Goal: Task Accomplishment & Management: Use online tool/utility

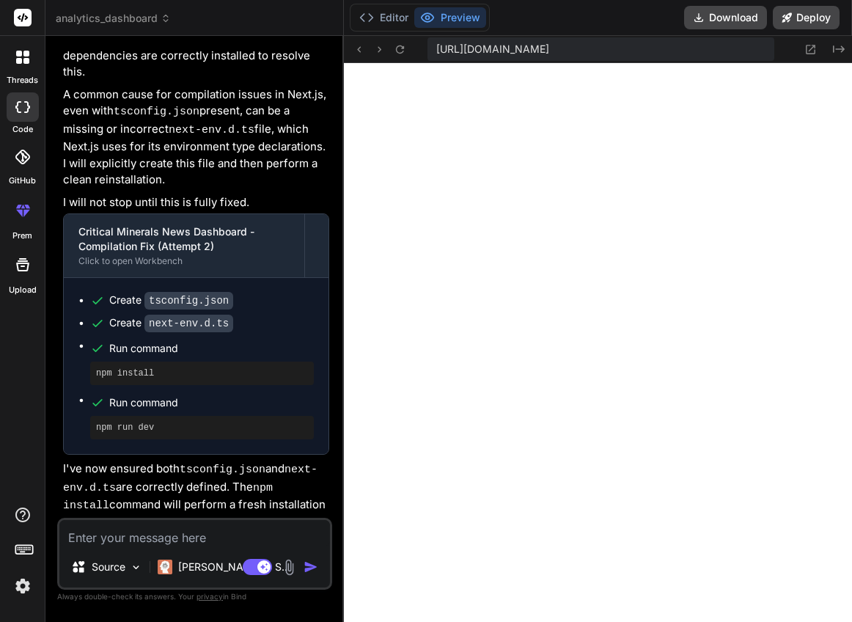
scroll to position [3511, 0]
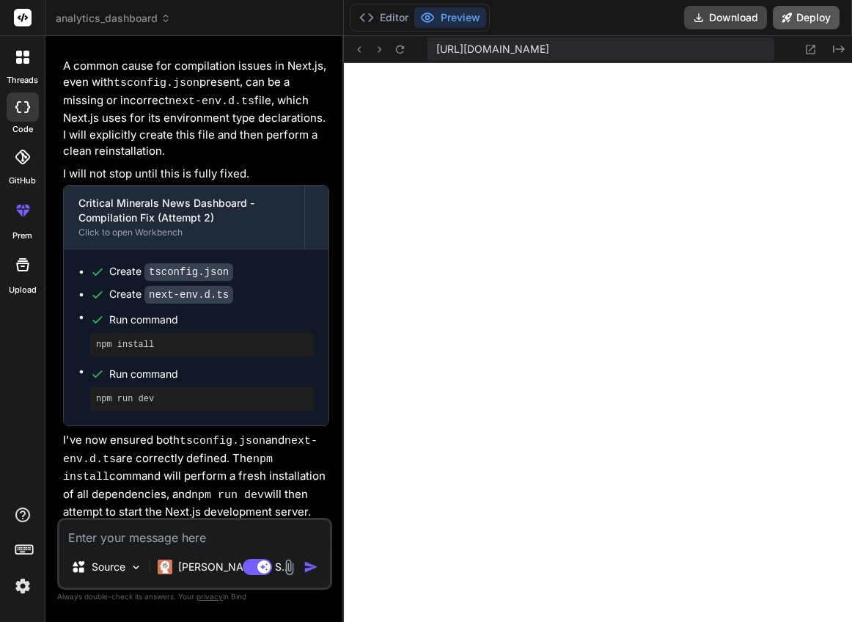
click at [805, 19] on button "Deploy" at bounding box center [806, 17] width 67 height 23
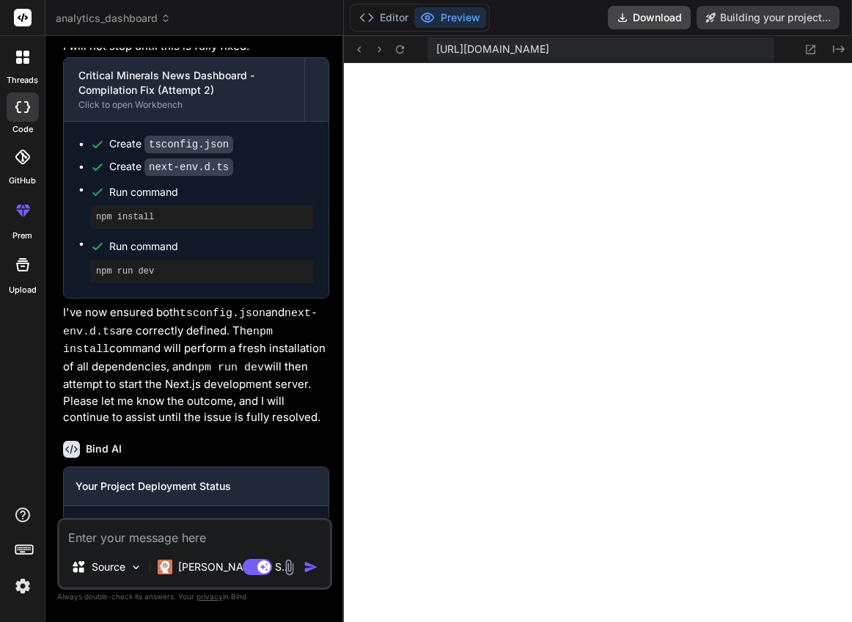
type textarea "x"
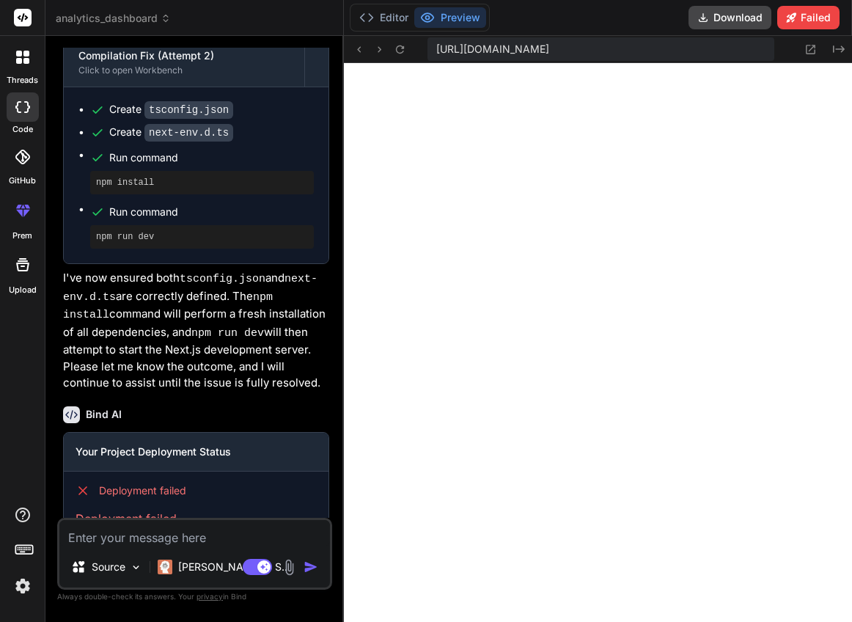
scroll to position [3680, 0]
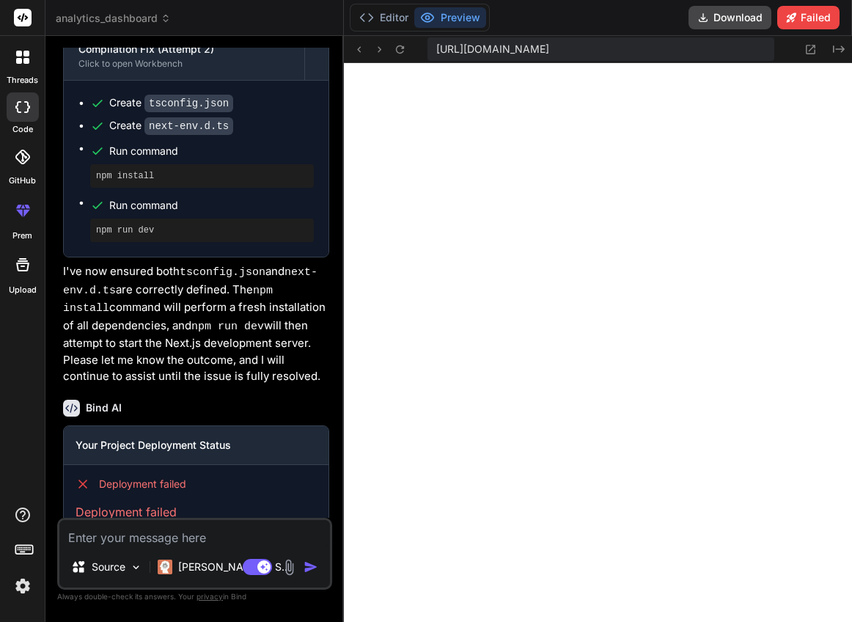
click at [183, 531] on textarea at bounding box center [194, 533] width 270 height 26
type textarea "f"
type textarea "x"
type textarea "fi"
type textarea "x"
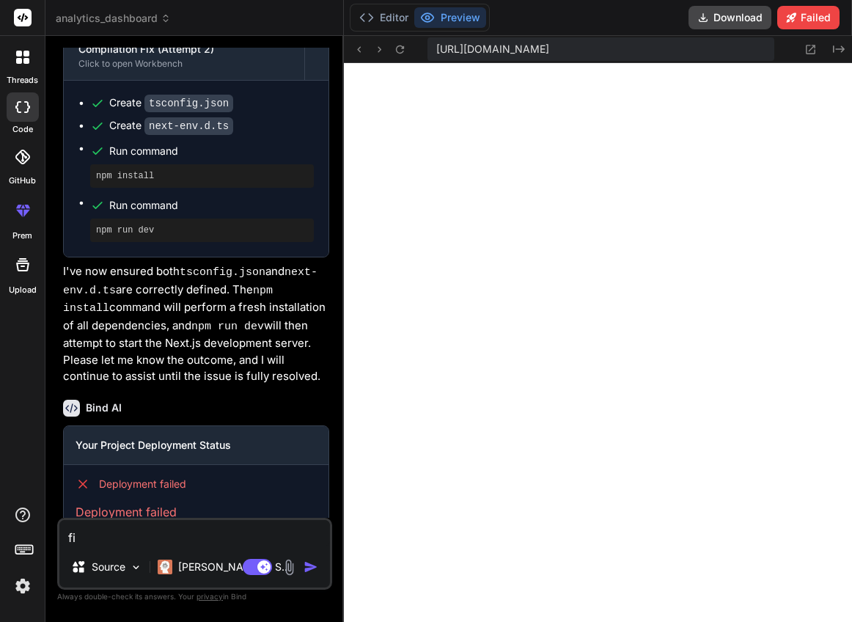
type textarea "fix"
type textarea "x"
type textarea "fix"
type textarea "x"
type textarea "fix d"
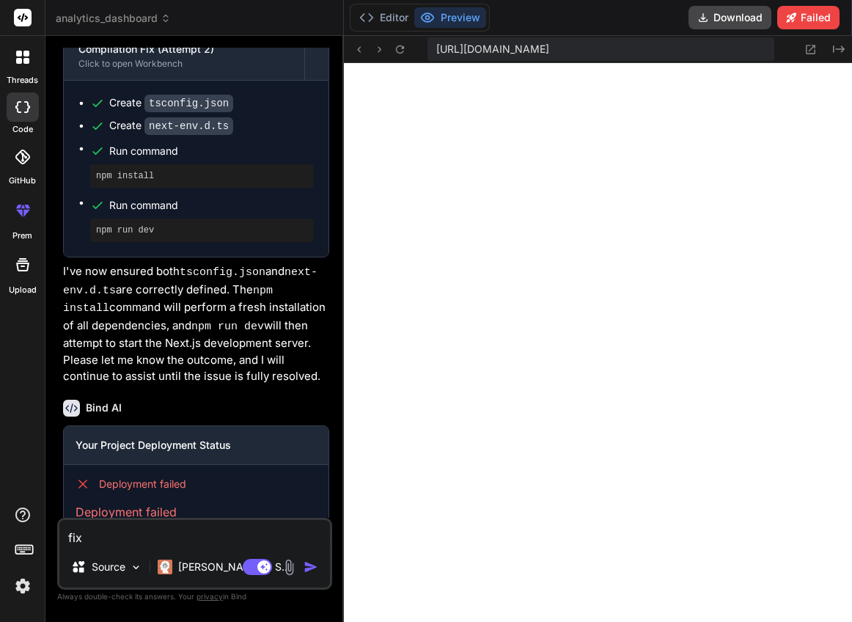
type textarea "x"
type textarea "fix de"
type textarea "x"
type textarea "fix dep"
type textarea "x"
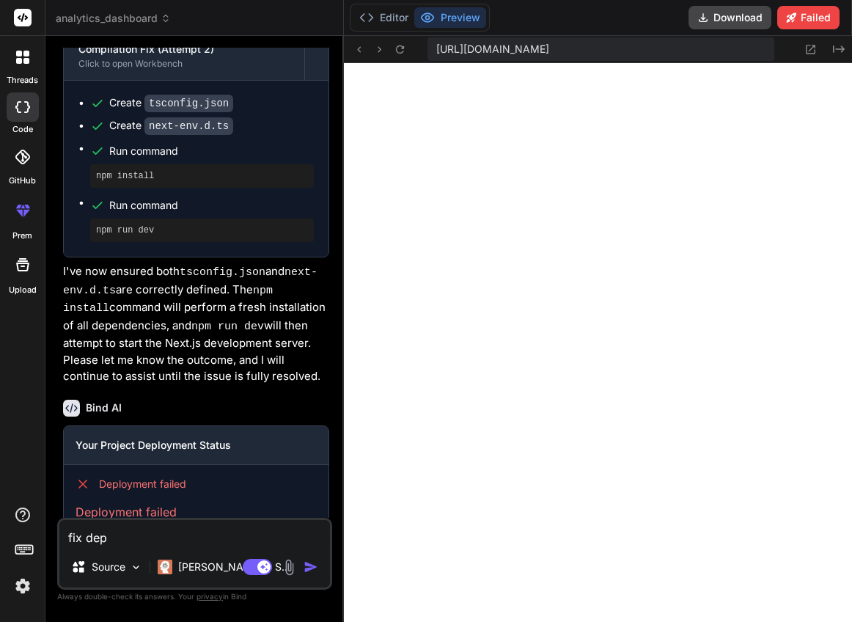
type textarea "fix depp"
type textarea "x"
type textarea "fix deppl"
type textarea "x"
type textarea "fix depplo"
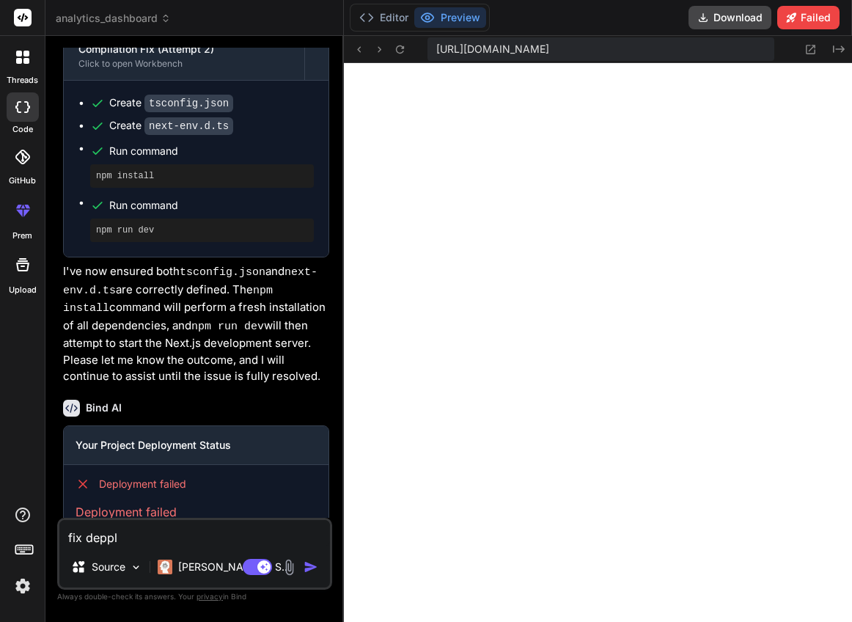
type textarea "x"
type textarea "fix deppl"
type textarea "x"
type textarea "fix depp"
type textarea "x"
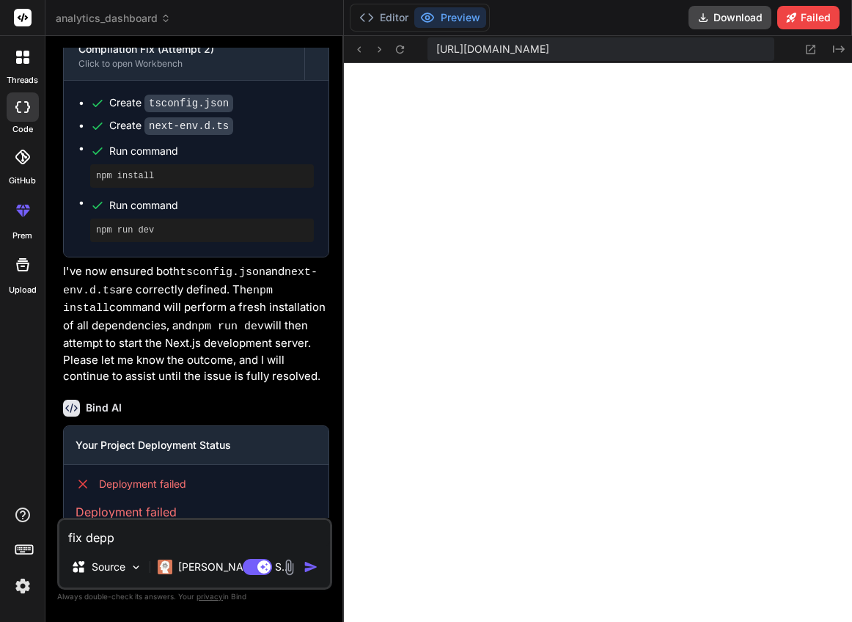
type textarea "fix dep"
type textarea "x"
type textarea "fix depl"
type textarea "x"
type textarea "fix deplo"
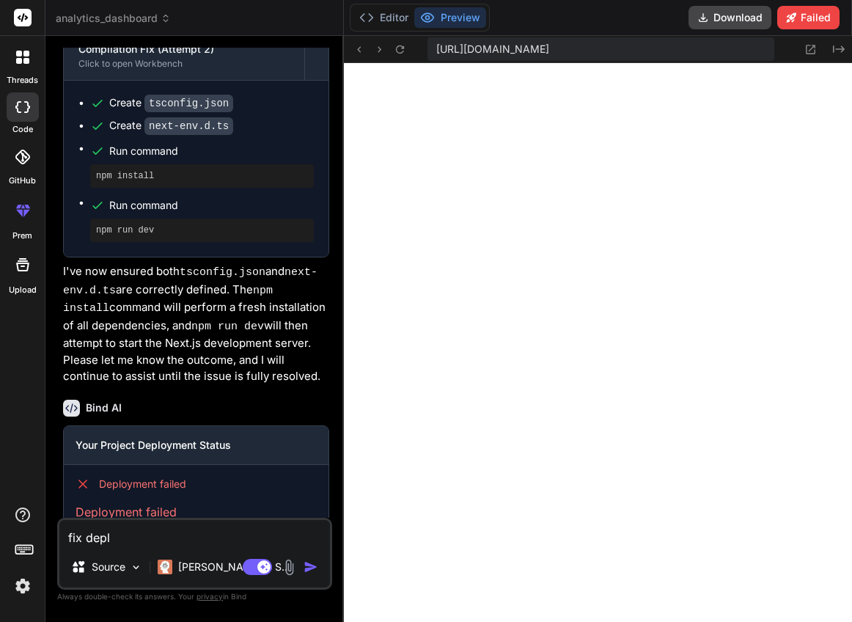
type textarea "x"
type textarea "fix deploy"
type textarea "x"
type textarea "fix deploym"
type textarea "x"
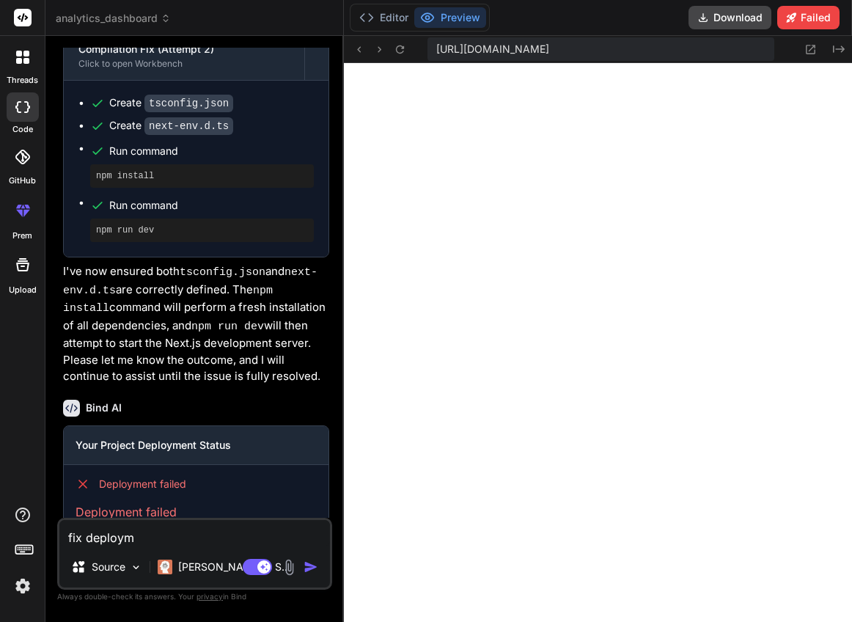
type textarea "fix deployme"
type textarea "x"
type textarea "fix deploymen"
type textarea "x"
type textarea "fix deployment"
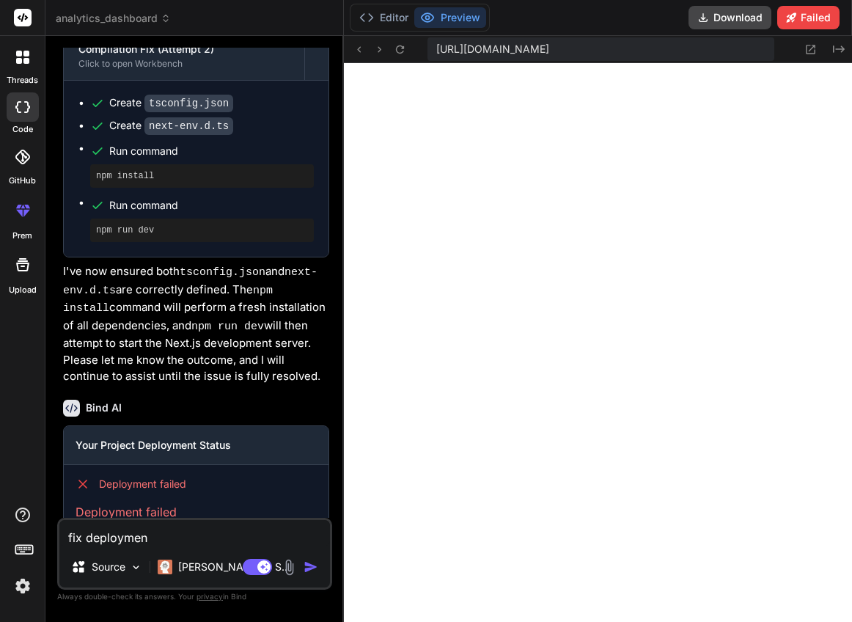
type textarea "x"
type textarea "fix deployment"
type textarea "x"
type textarea "fix deployment a"
type textarea "x"
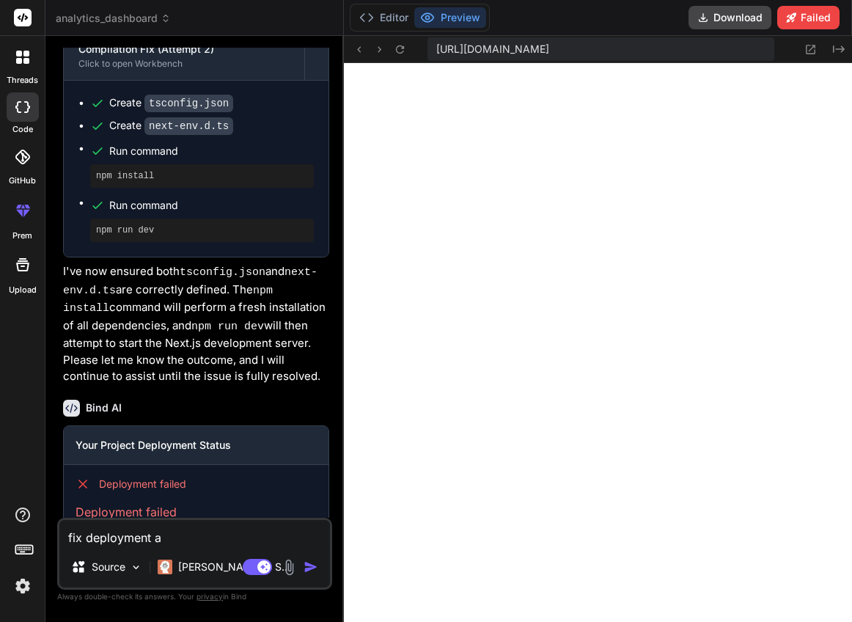
type textarea "fix deployment an"
type textarea "x"
type textarea "fix deployment and"
type textarea "x"
type textarea "fix deployment and"
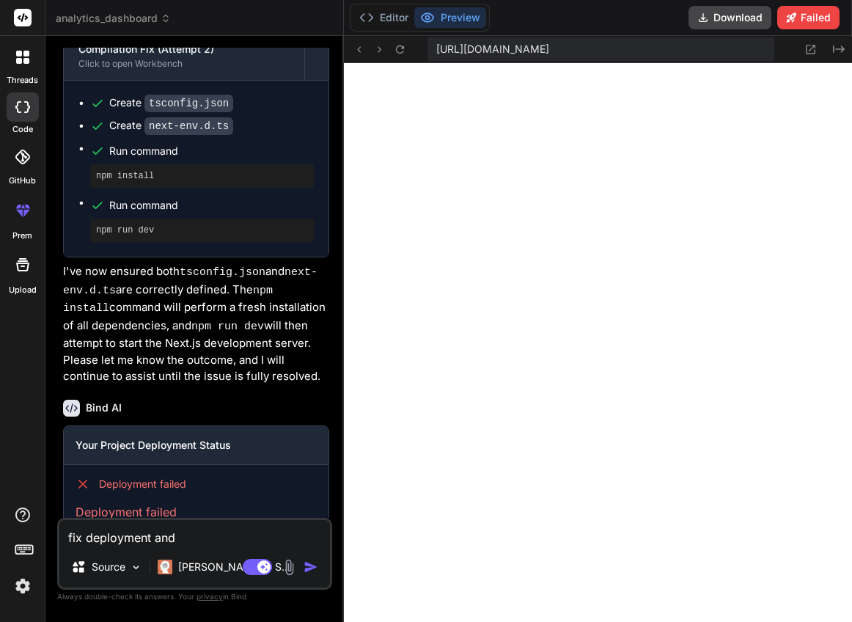
type textarea "x"
type textarea "fix deployment and d"
type textarea "x"
type textarea "fix deployment and do"
type textarea "x"
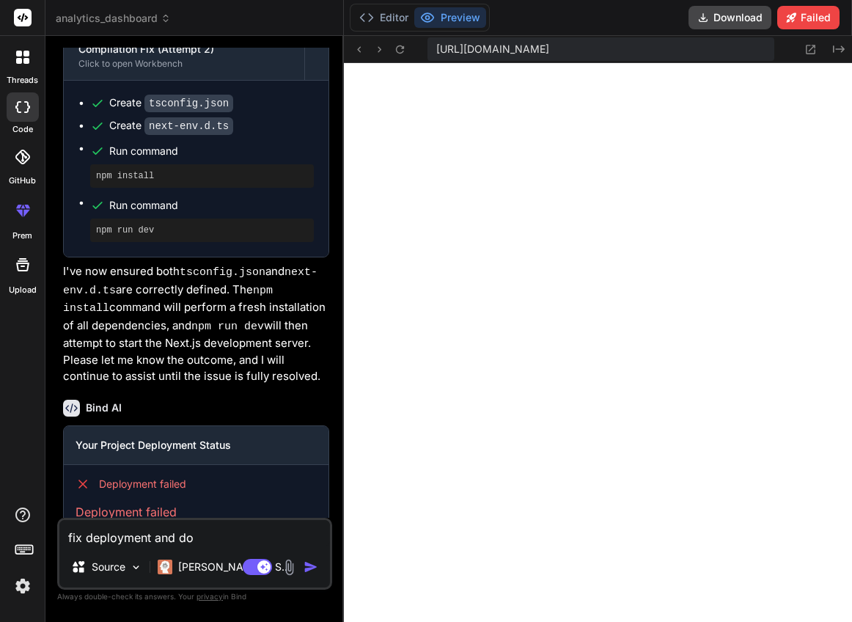
type textarea "fix deployment and don"
type textarea "x"
type textarea "fix deployment and don'"
type textarea "x"
type textarea "fix deployment and don't"
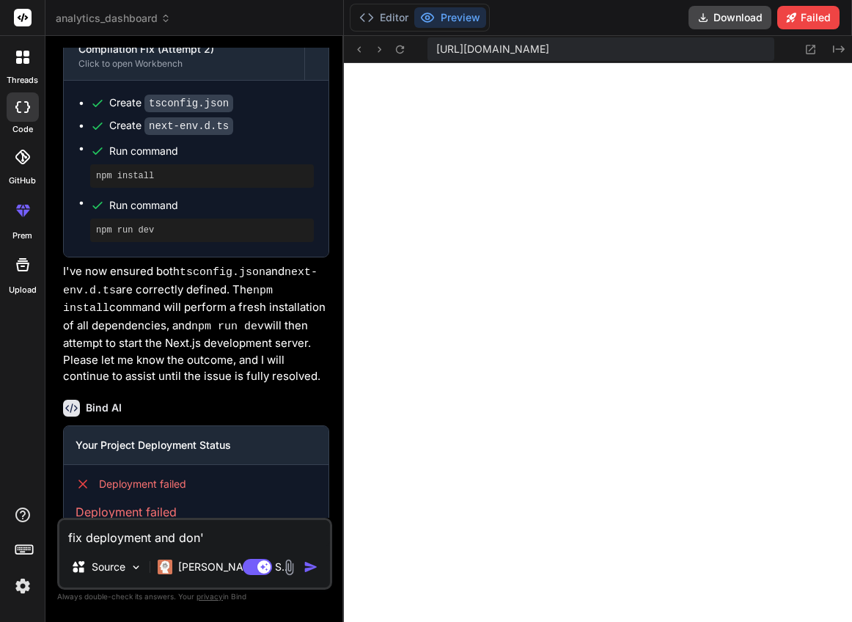
type textarea "x"
type textarea "fix deployment and don't"
type textarea "x"
type textarea "fix deployment and don't s"
type textarea "x"
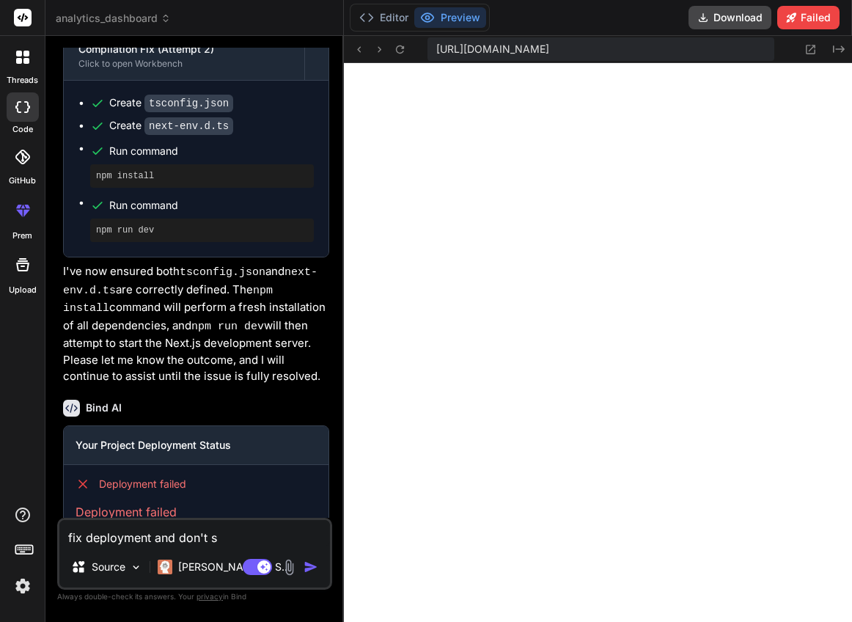
type textarea "fix deployment and don't st"
type textarea "x"
type textarea "fix deployment and don't sto"
type textarea "x"
type textarea "fix deployment and don't stop"
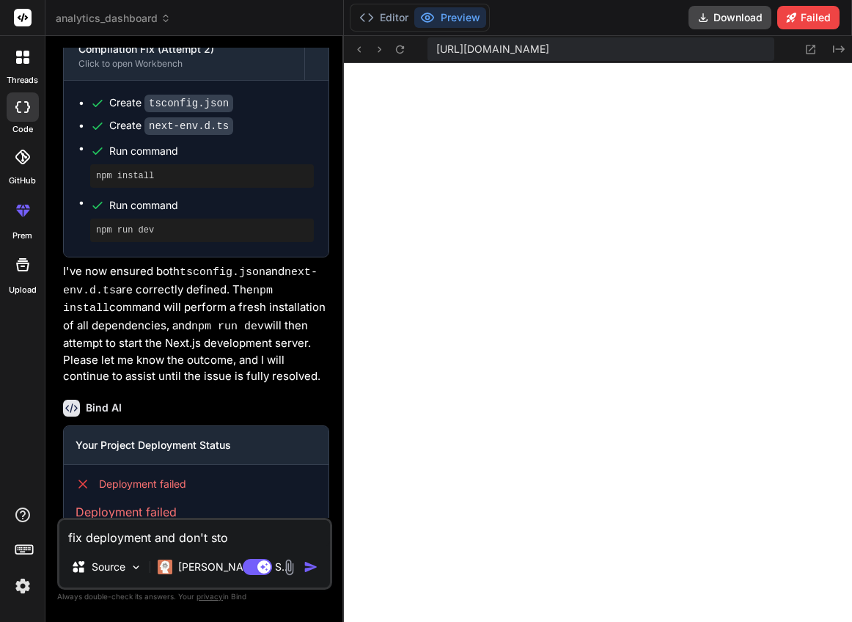
type textarea "x"
type textarea "fix deployment and don't stop"
type textarea "x"
type textarea "fix deployment and don't stop t"
type textarea "x"
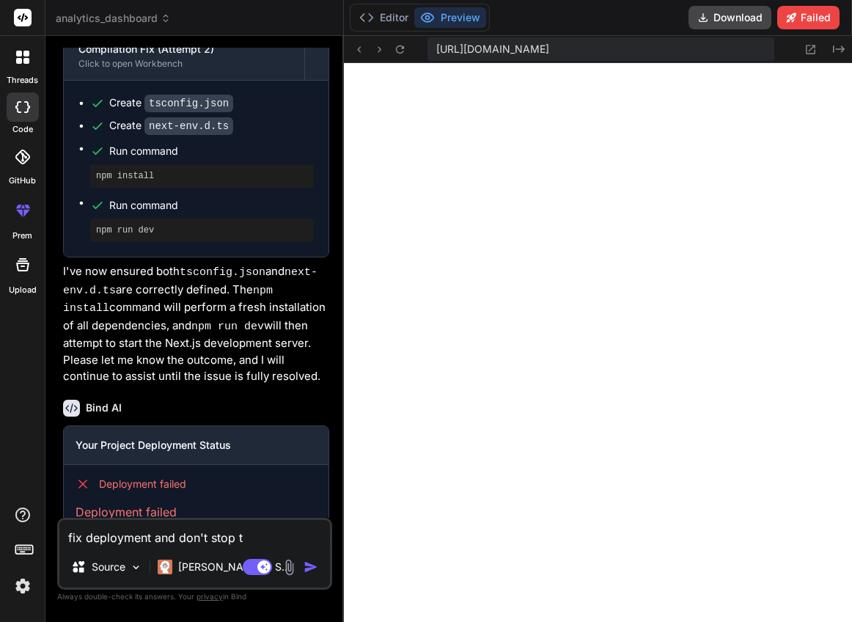
type textarea "fix deployment and don't stop ti"
type textarea "x"
type textarea "fix deployment and don't stop til"
type textarea "x"
type textarea "fix deployment and don't stop till"
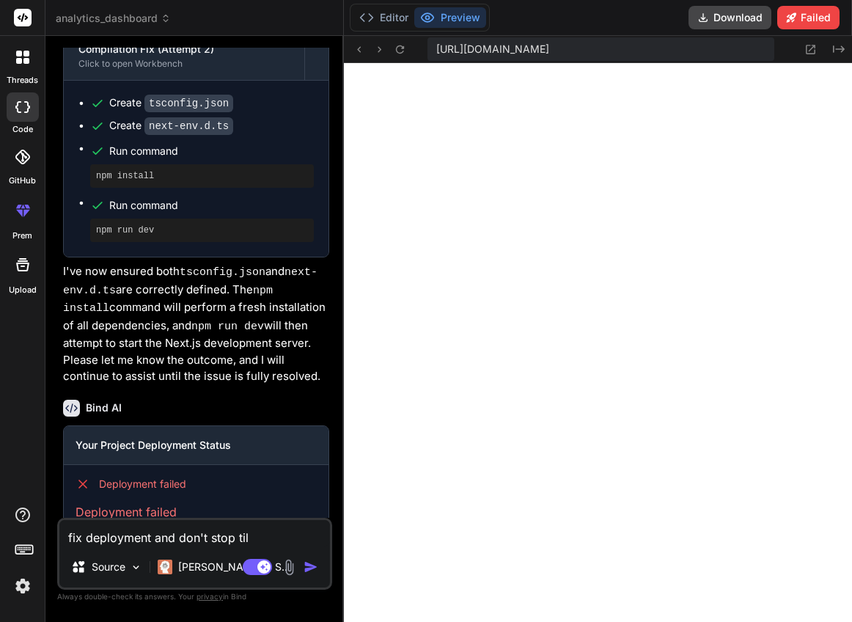
type textarea "x"
type textarea "fix deployment and don't stop till"
type textarea "x"
type textarea "fix deployment and don't stop till i"
type textarea "x"
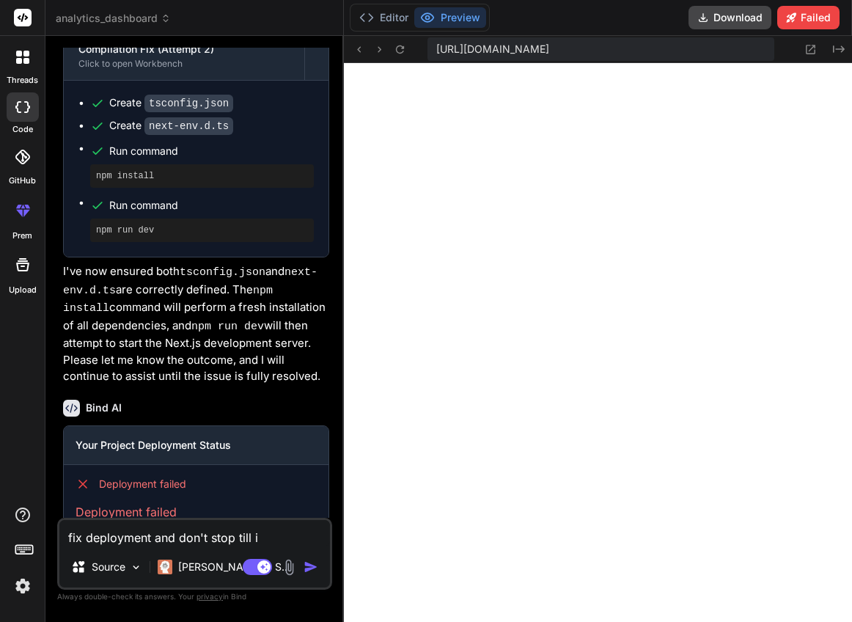
type textarea "fix deployment and don't stop till is"
type textarea "x"
type textarea "fix deployment and don't stop till is"
type textarea "x"
type textarea "fix deployment and don't stop till is f"
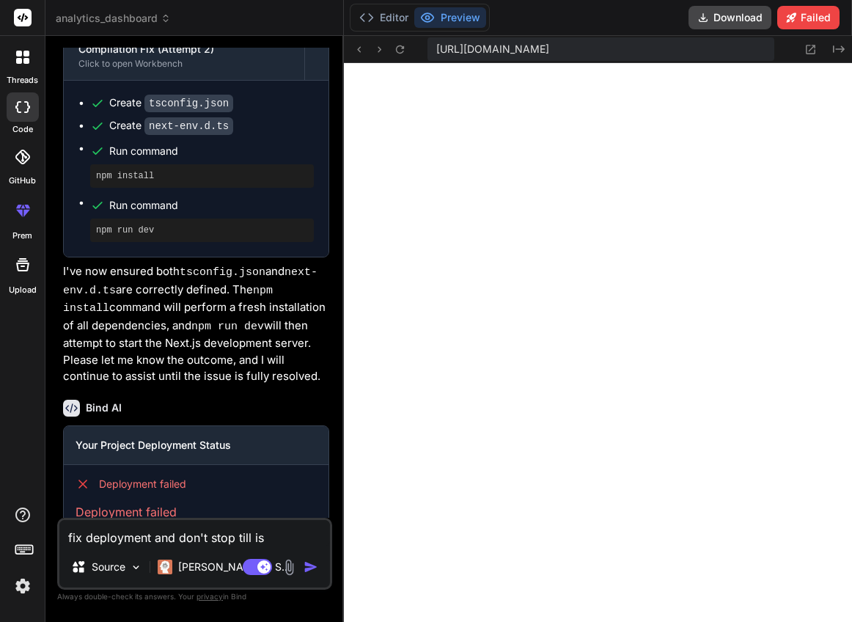
type textarea "x"
type textarea "fix deployment and don't stop till is fi"
type textarea "x"
type textarea "fix deployment and don't stop till is f"
type textarea "x"
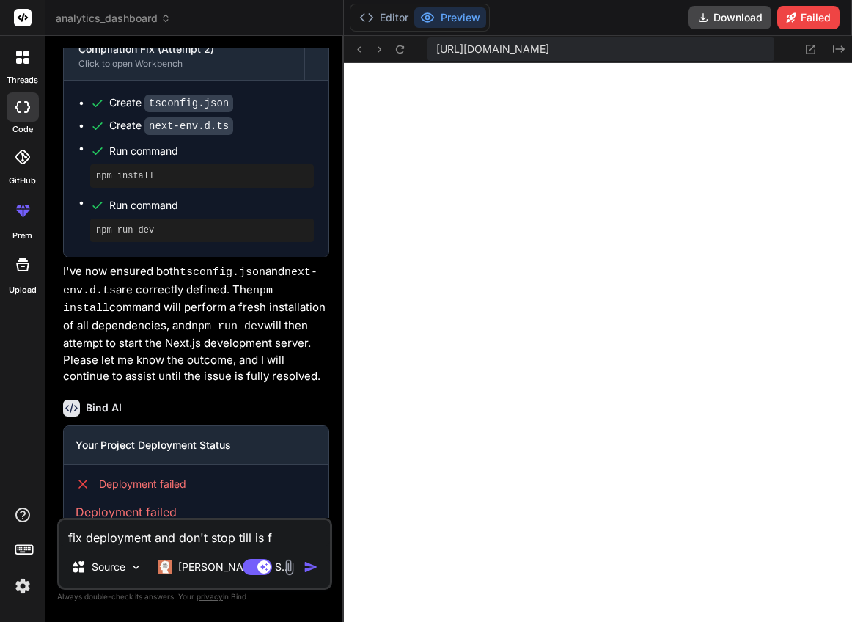
type textarea "fix deployment and don't stop till is ff"
type textarea "x"
type textarea "fix deployment and don't stop till is f"
type textarea "x"
type textarea "fix deployment and don't stop till is fu"
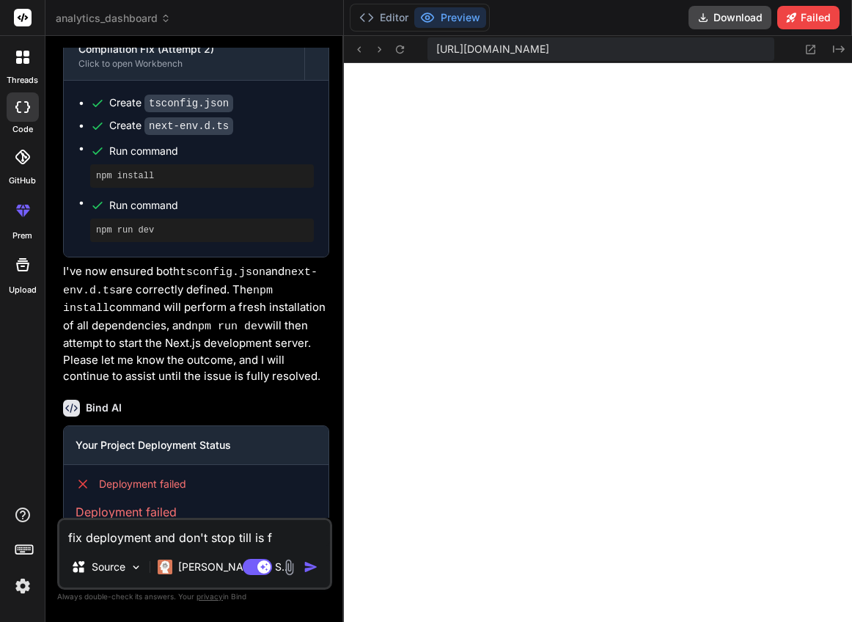
type textarea "x"
type textarea "fix deployment and don't stop till is ful"
type textarea "x"
type textarea "fix deployment and don't stop till is full"
type textarea "x"
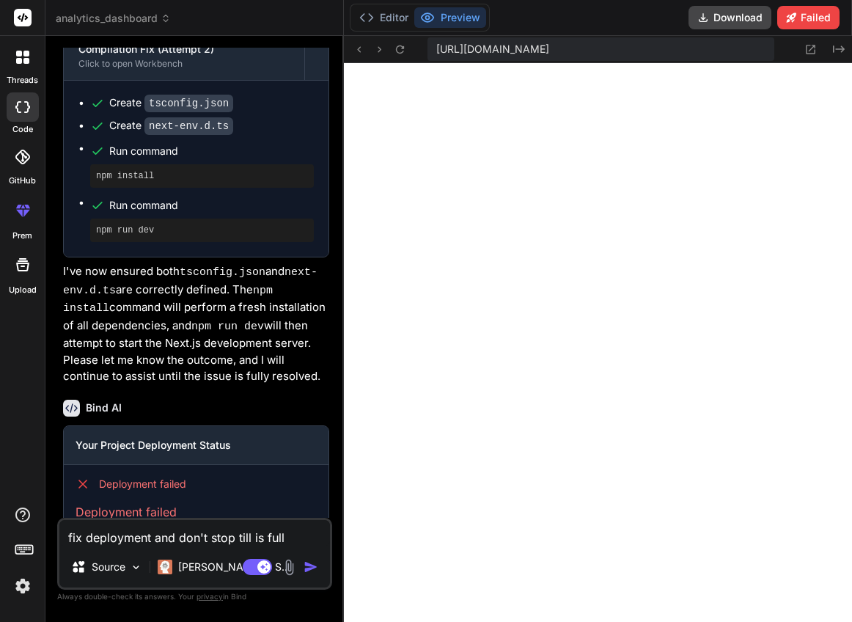
type textarea "fix deployment and don't stop till is fully"
type textarea "x"
type textarea "fix deployment and don't stop till is fully"
type textarea "x"
type textarea "fix deployment and don't stop till is fully f"
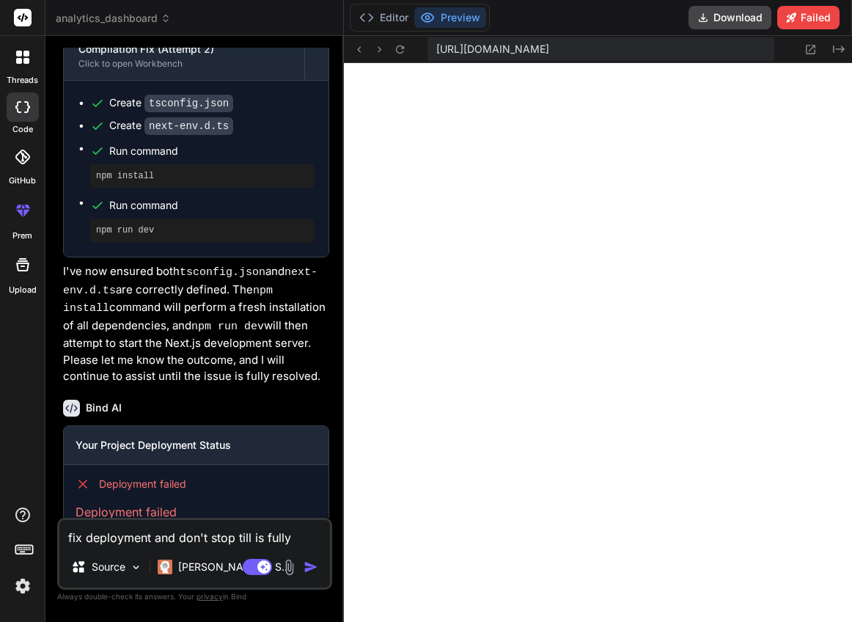
type textarea "x"
type textarea "fix deployment and don't stop till is fully fi"
type textarea "x"
type textarea "fix deployment and don't stop till is fully fix"
type textarea "x"
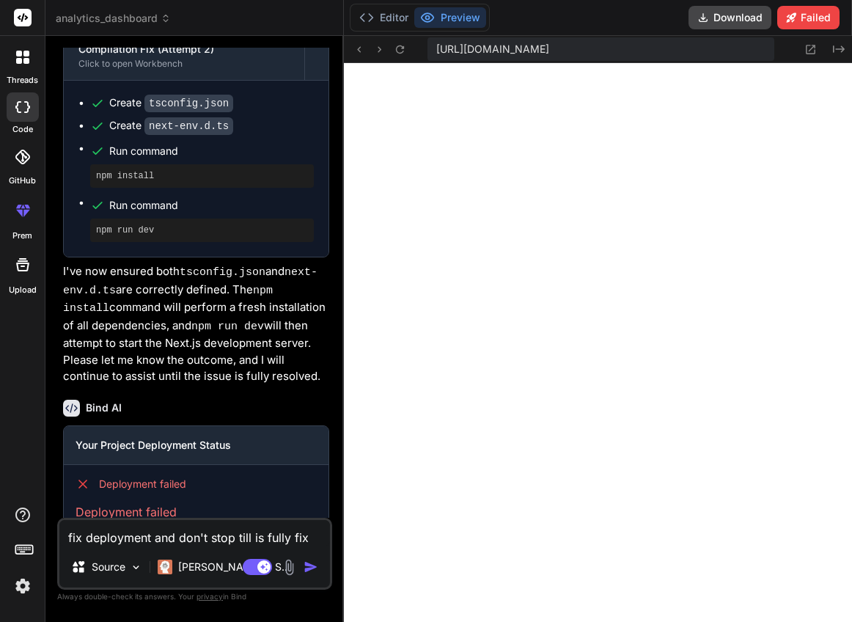
type textarea "fix deployment and don't stop till is fully fixe"
type textarea "x"
type textarea "fix deployment and don't stop till is fully fixed"
type textarea "x"
type textarea "fix deployment and don't stop till is fully fixed;"
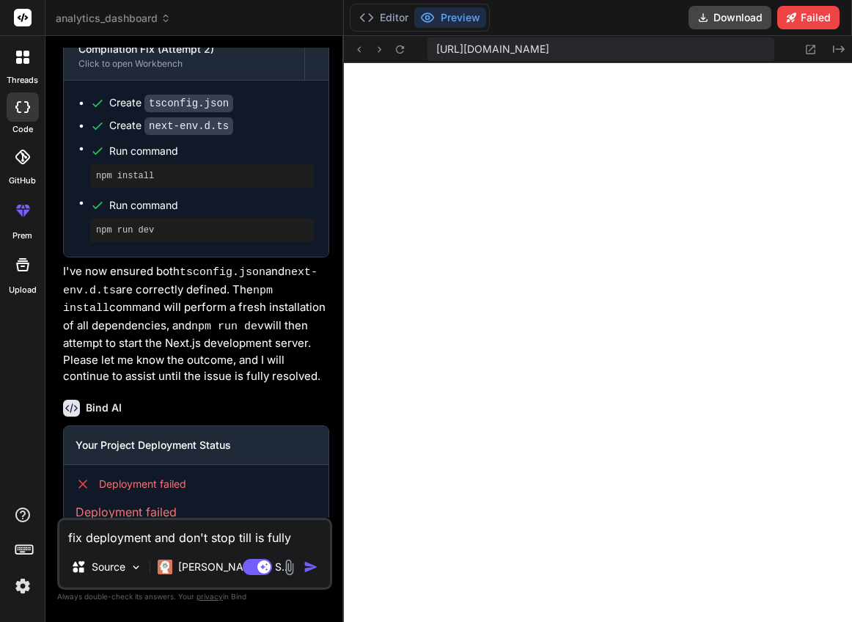
type textarea "x"
type textarea "fix deployment and don't stop till is fully fixed;"
type textarea "x"
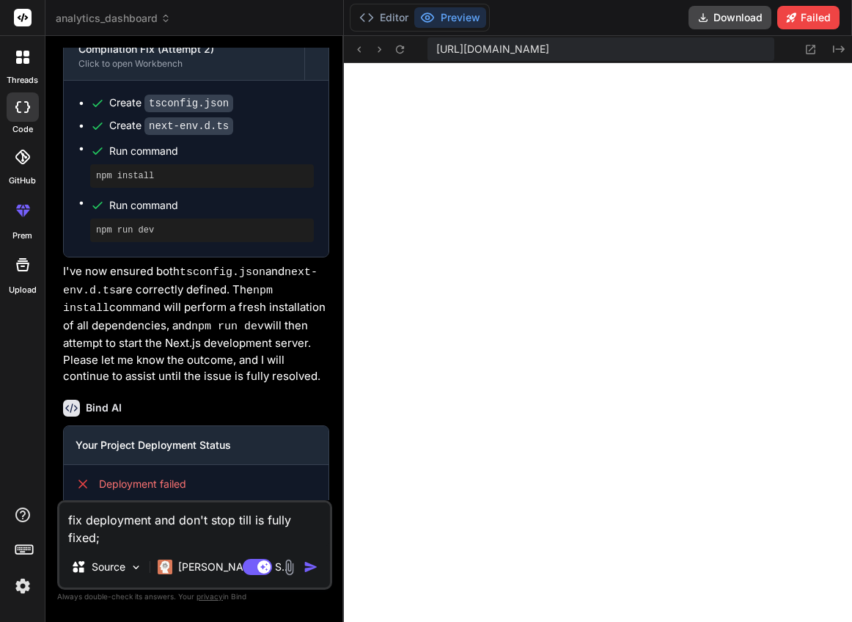
type textarea "fix deployment and don't stop till is fully fixed; t"
type textarea "x"
type textarea "fix deployment and don't stop till is fully fixed; te"
type textarea "x"
type textarea "fix deployment and don't stop till is fully fixed; tes"
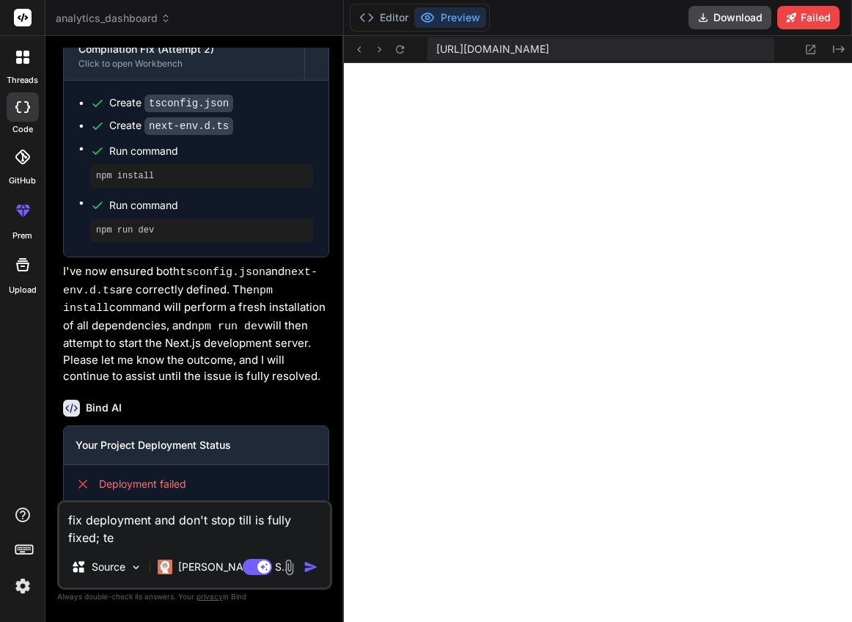
type textarea "x"
type textarea "fix deployment and don't stop till is fully fixed; test"
type textarea "x"
type textarea "fix deployment and don't stop till is fully fixed; test"
type textarea "x"
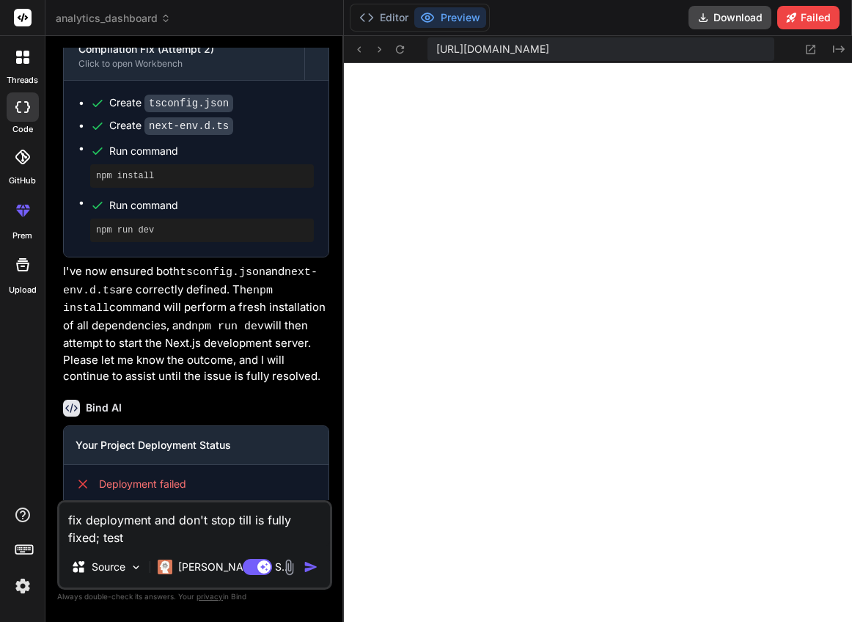
type textarea "fix deployment and don't stop till is fully fixed; test i"
type textarea "x"
type textarea "fix deployment and don't stop till is fully fixed; test in"
type textarea "x"
type textarea "fix deployment and don't stop till is fully fixed; test in"
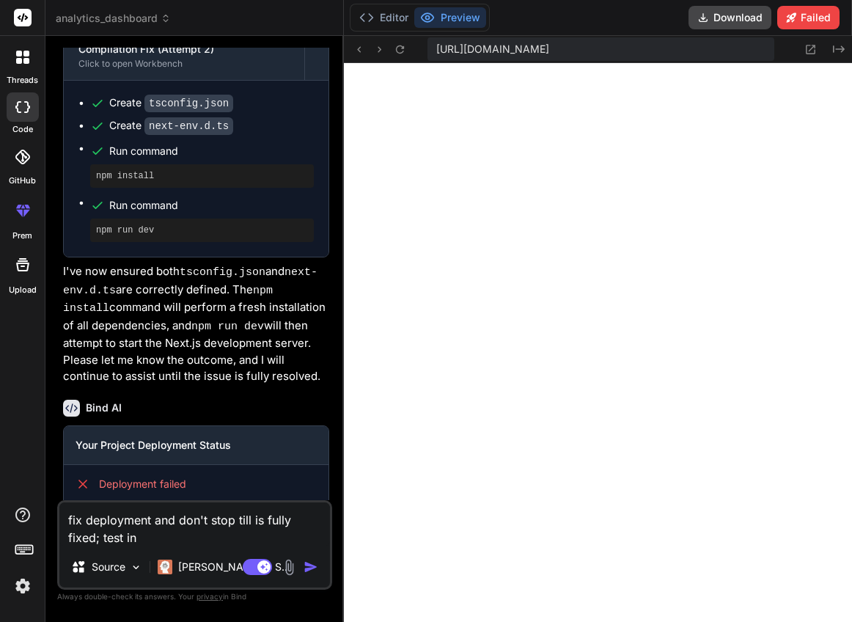
type textarea "x"
type textarea "fix deployment and don't stop till is fully fixed; test in"
type textarea "x"
type textarea "fix deployment and don't stop till is fully fixed; test i"
type textarea "x"
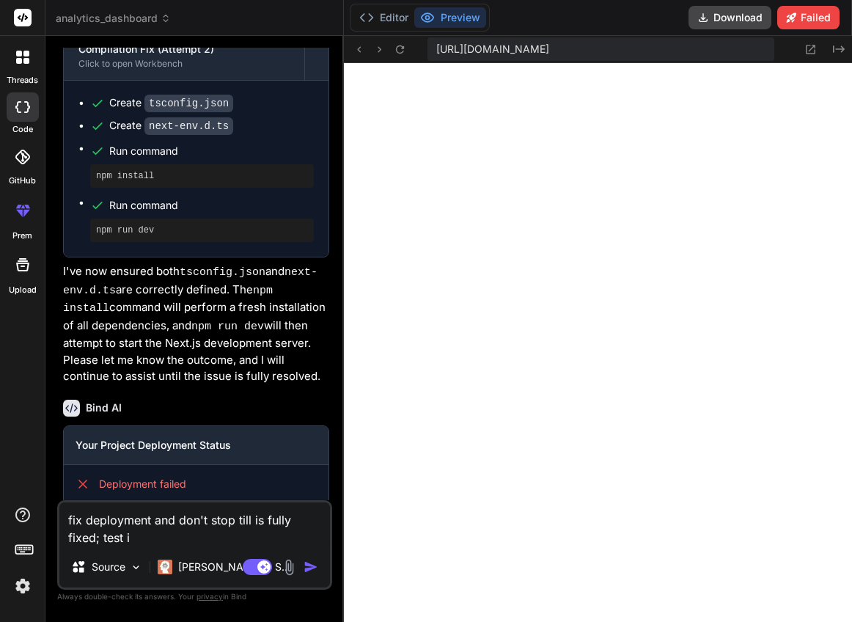
type textarea "fix deployment and don't stop till is fully fixed; test it"
type textarea "x"
type textarea "fix deployment and don't stop till is fully fixed; test it"
type textarea "x"
type textarea "fix deployment and don't stop till is fully fixed; test it i"
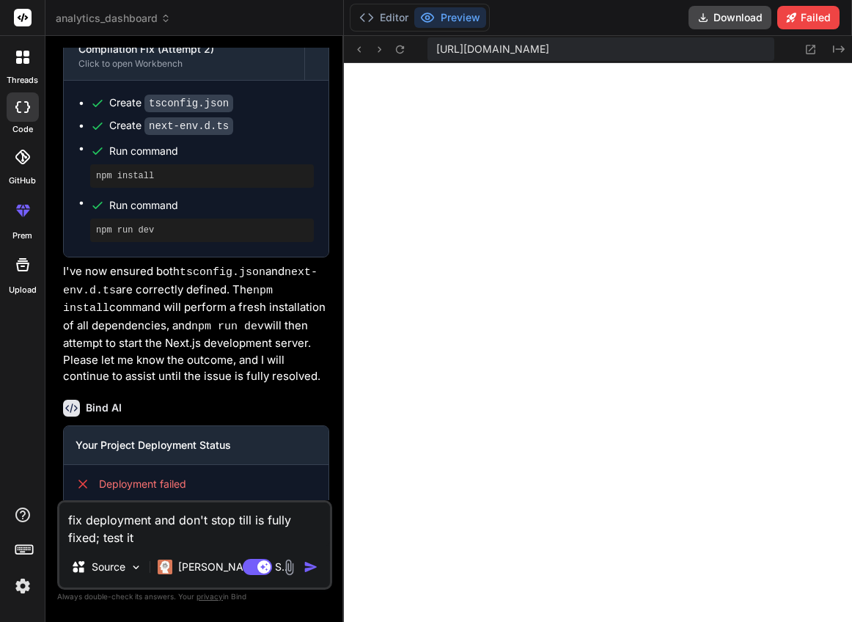
type textarea "x"
type textarea "fix deployment and don't stop till is fully fixed; test it in"
type textarea "x"
type textarea "fix deployment and don't stop till is fully fixed; test it in"
type textarea "x"
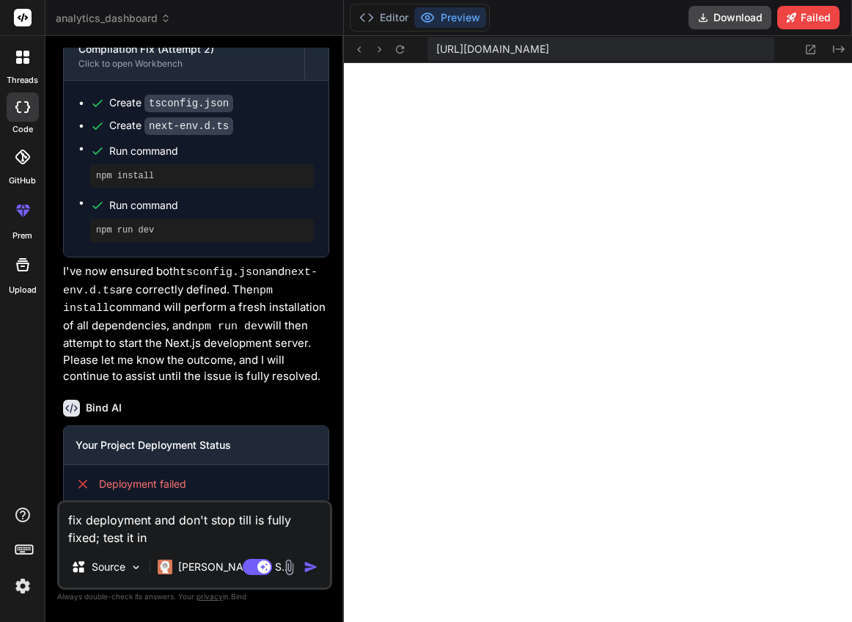
type textarea "fix deployment and don't stop till is fully fixed; test it in d"
type textarea "x"
type textarea "fix deployment and don't stop till is fully fixed; test it in di"
type textarea "x"
type textarea "fix deployment and don't stop till is fully fixed; test it in dif"
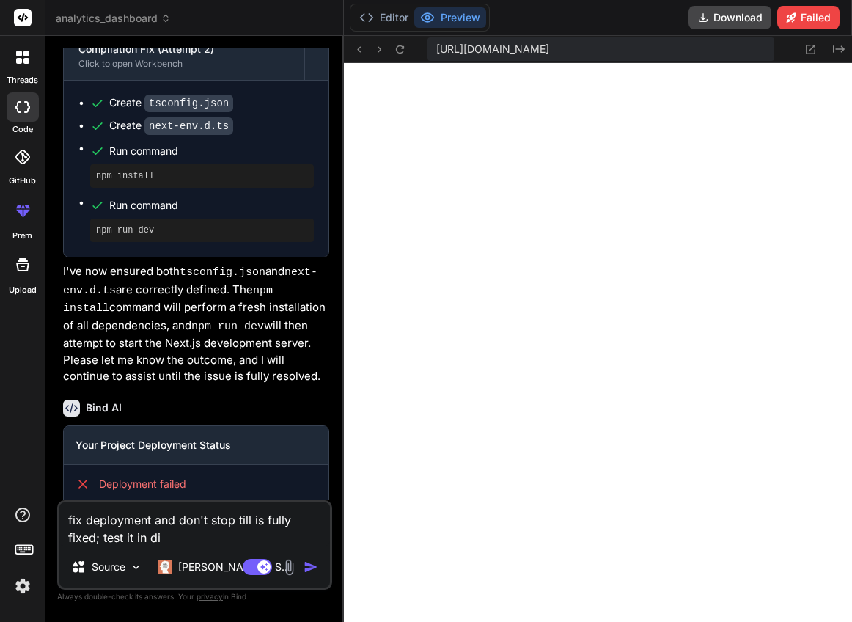
type textarea "x"
type textarea "fix deployment and don't stop till is fully fixed; test it in diff"
type textarea "x"
type textarea "fix deployment and don't stop till is fully fixed; test it in diffe"
type textarea "x"
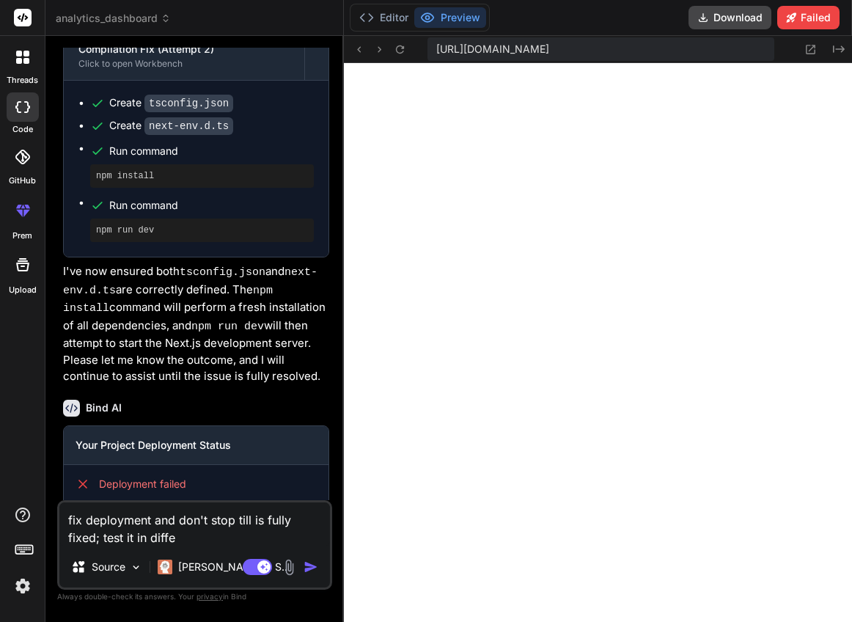
type textarea "fix deployment and don't stop till is fully fixed; test it in differ"
type textarea "x"
type textarea "fix deployment and don't stop till is fully fixed; test it in differe"
type textarea "x"
type textarea "fix deployment and don't stop till is fully fixed; test it in differen"
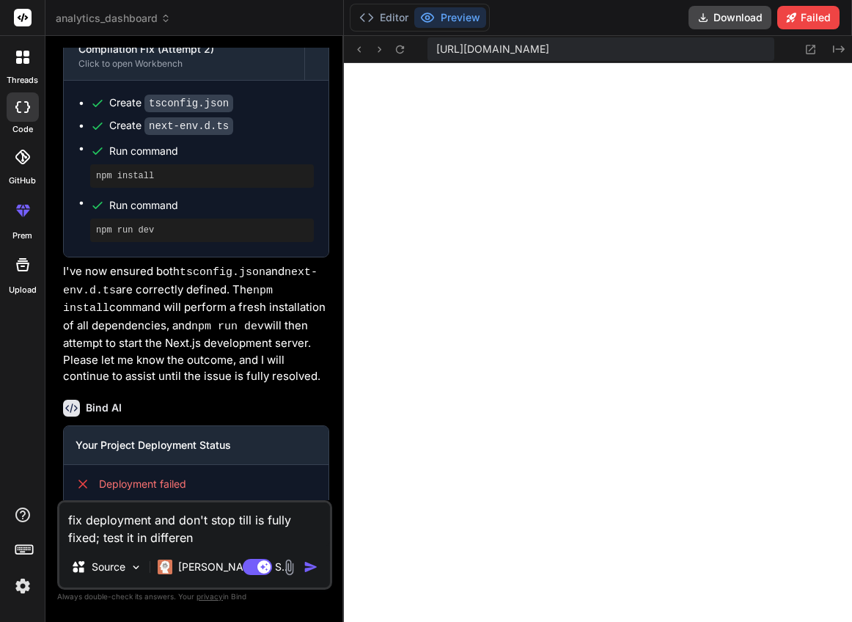
type textarea "x"
type textarea "fix deployment and don't stop till is fully fixed; test it in different"
type textarea "x"
type textarea "fix deployment and don't stop till is fully fixed; test it in different"
type textarea "x"
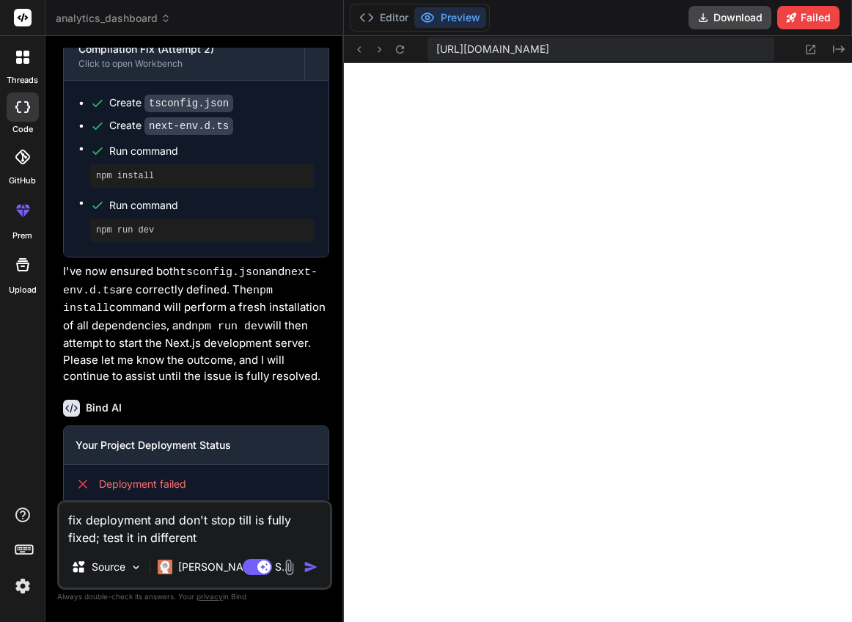
type textarea "fix deployment and don't stop till is fully fixed; test it in different w"
type textarea "x"
type textarea "fix deployment and don't stop till is fully fixed; test it in different wa"
type textarea "x"
type textarea "fix deployment and don't stop till is fully fixed; test it in different way"
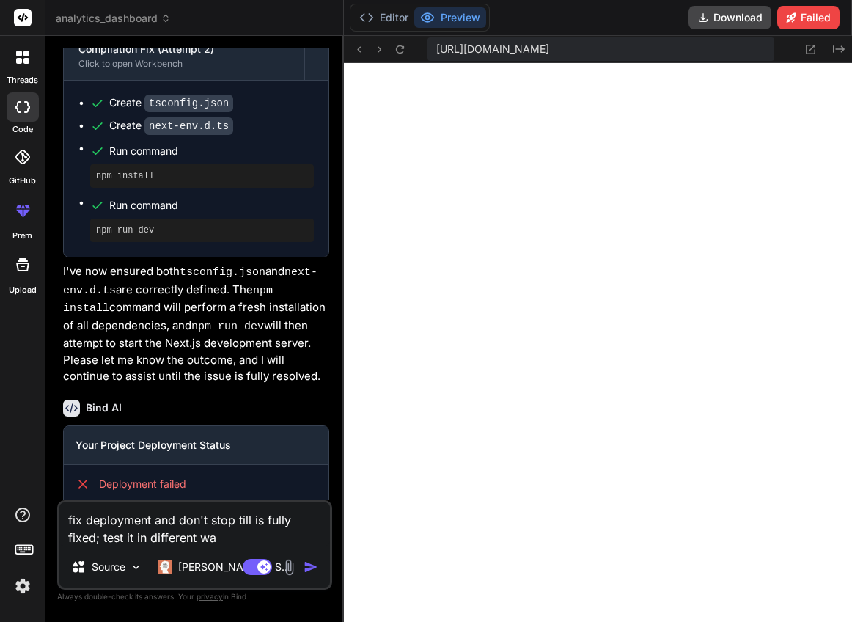
type textarea "x"
type textarea "fix deployment and don't stop till is fully fixed; test it in different ways"
type textarea "x"
type textarea "fix deployment and don't stop till is fully fixed; test it in different ways"
type textarea "x"
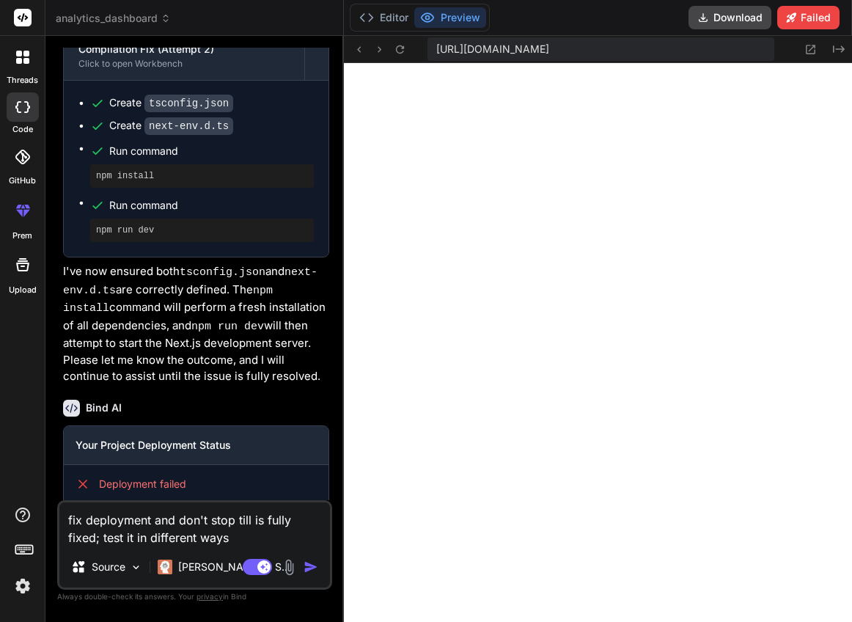
type textarea "fix deployment and don't stop till is fully fixed; test it in different ways t"
type textarea "x"
type textarea "fix deployment and don't stop till is fully fixed; test it in different ways to"
type textarea "x"
type textarea "fix deployment and don't stop till is fully fixed; test it in different ways to"
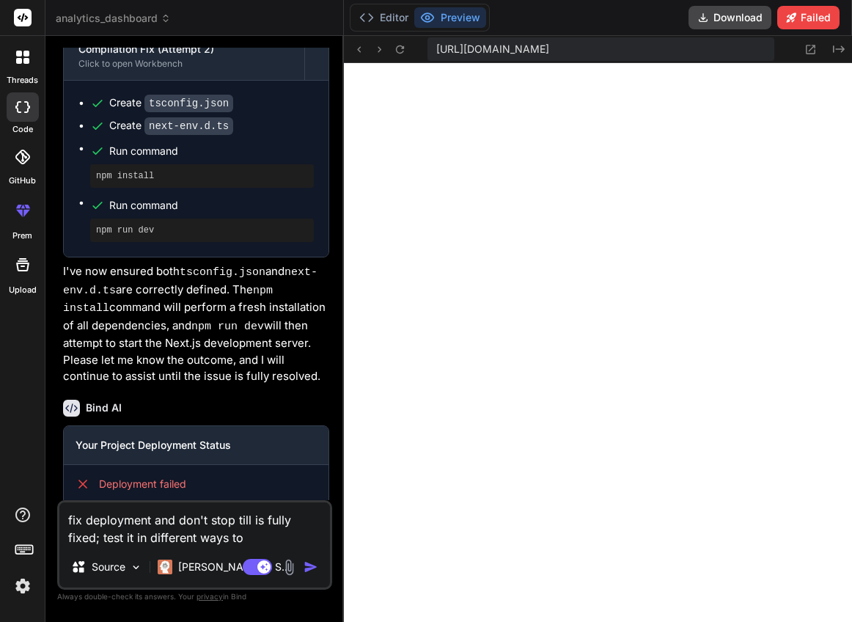
type textarea "x"
type textarea "fix deployment and don't stop till is fully fixed; test it in different ways to…"
type textarea "x"
type textarea "fix deployment and don't stop till is fully fixed; test it in different ways to…"
type textarea "x"
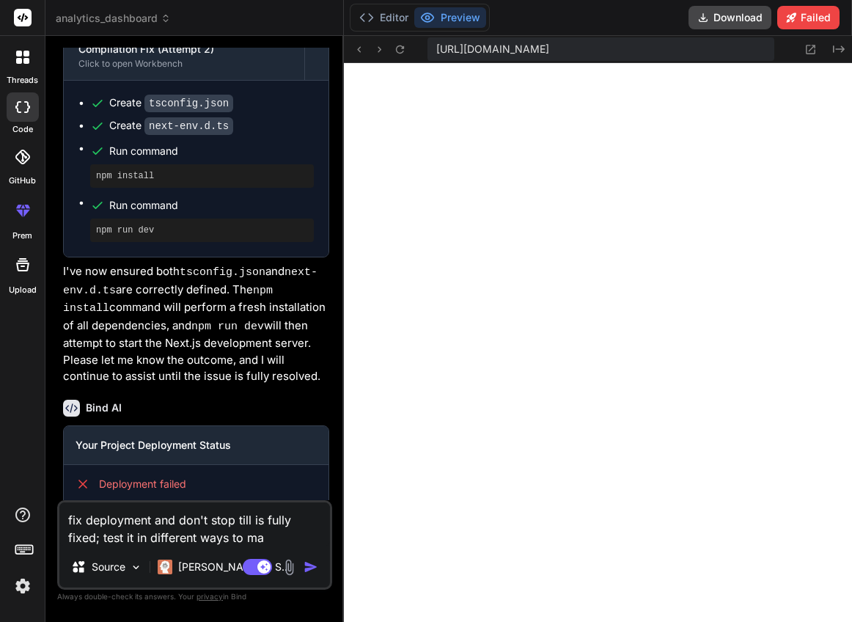
type textarea "fix deployment and don't stop till is fully fixed; test it in different ways to…"
type textarea "x"
type textarea "fix deployment and don't stop till is fully fixed; test it in different ways to…"
type textarea "x"
type textarea "fix deployment and don't stop till is fully fixed; test it in different ways to…"
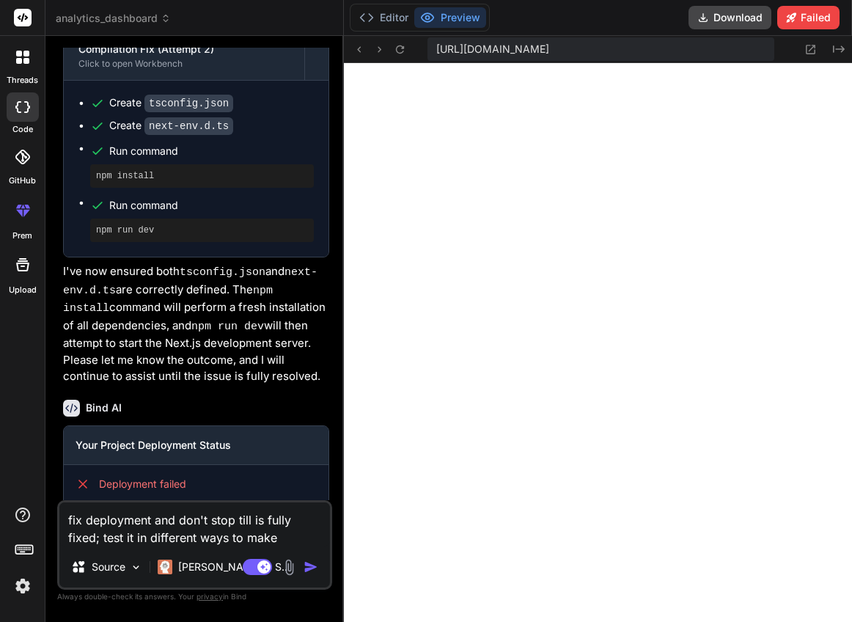
type textarea "x"
type textarea "fix deployment and don't stop till is fully fixed; test it in different ways to…"
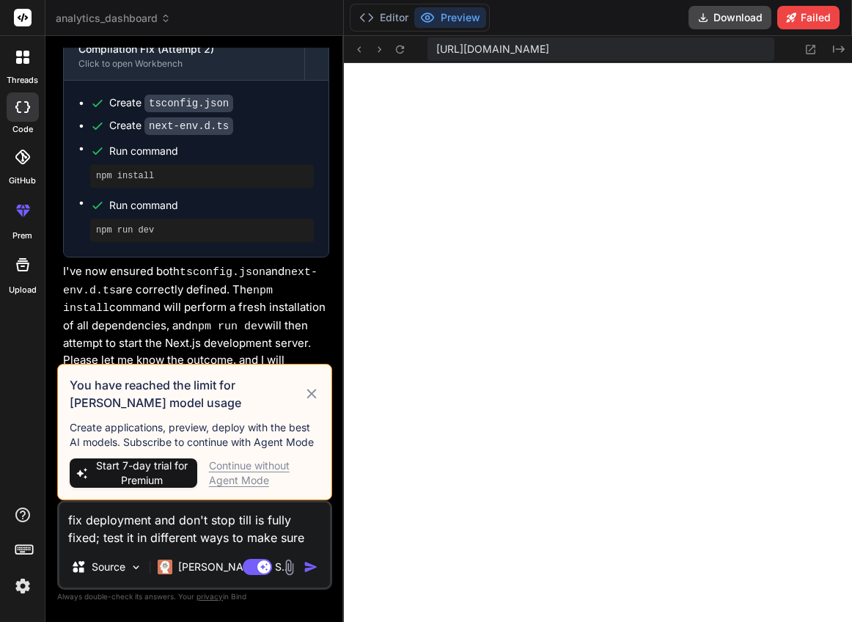
click at [240, 462] on div "Continue without Agent Mode" at bounding box center [264, 472] width 111 height 29
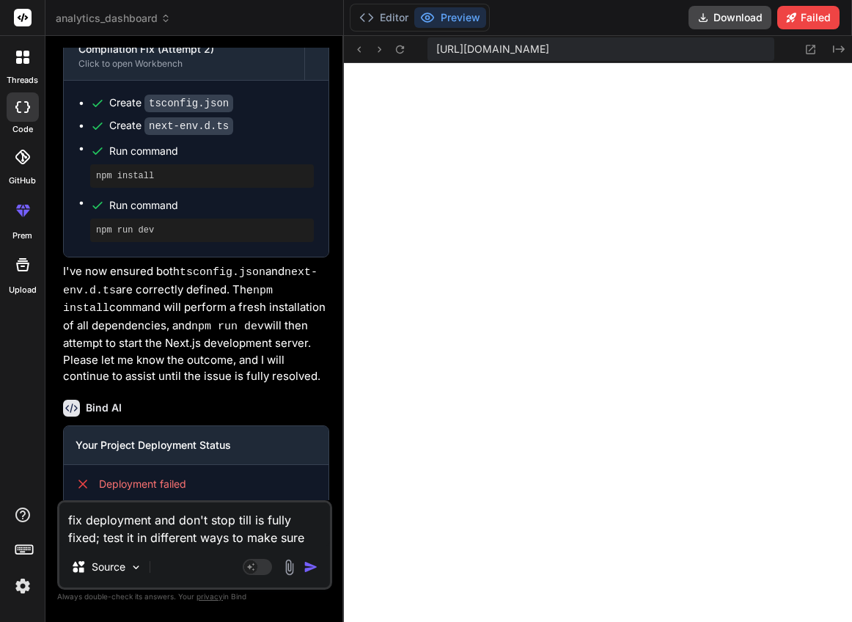
click at [313, 564] on img "button" at bounding box center [310, 566] width 15 height 15
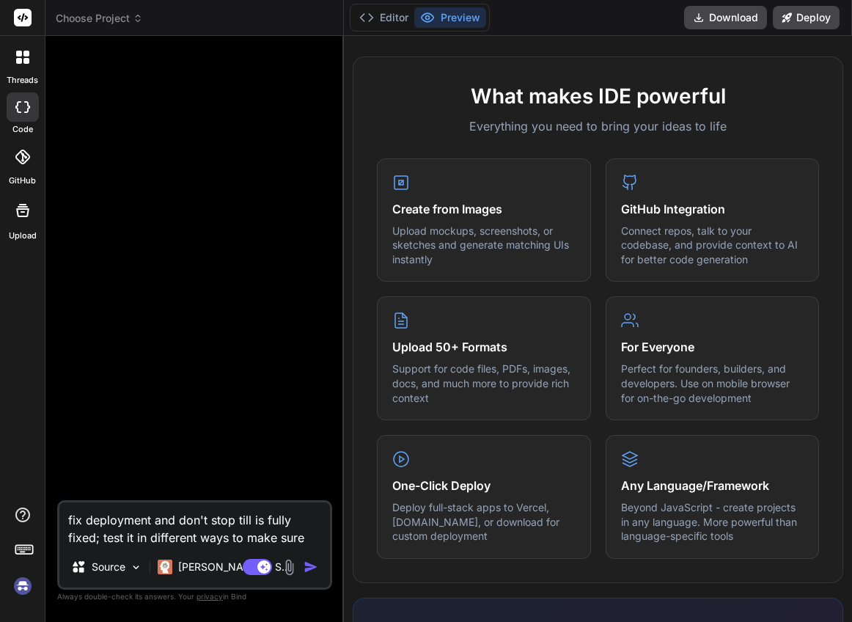
scroll to position [835, 0]
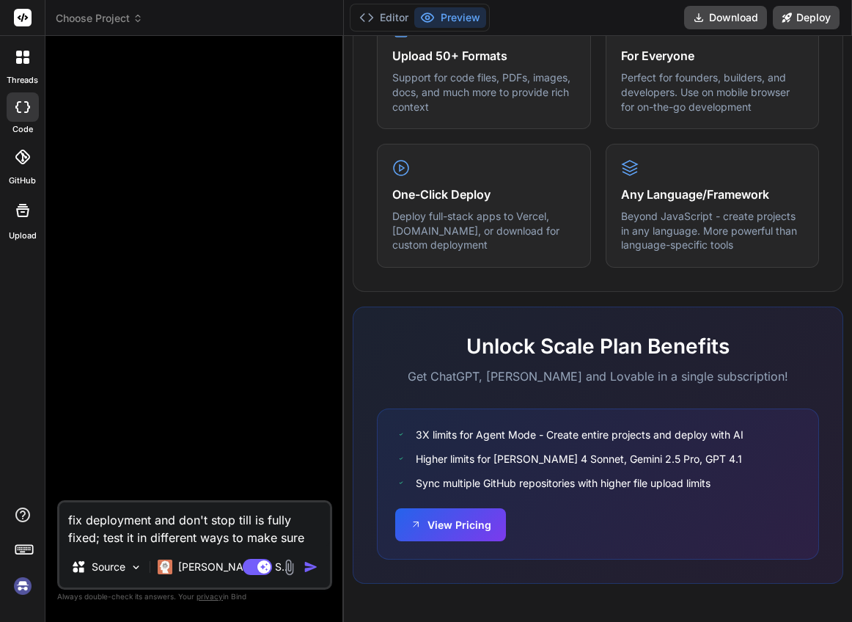
click at [18, 589] on img at bounding box center [22, 585] width 25 height 25
click at [397, 20] on button "Editor" at bounding box center [383, 17] width 61 height 21
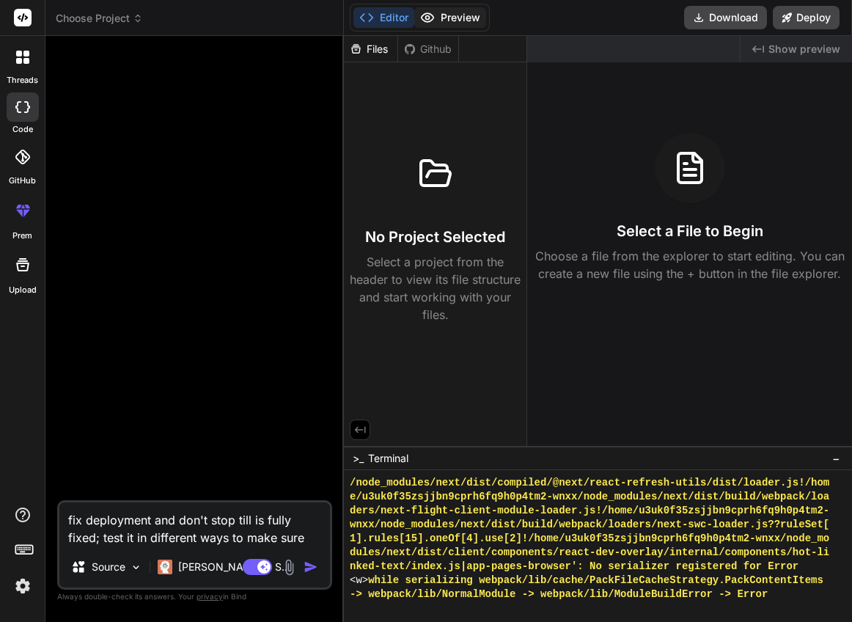
click at [442, 21] on button "Preview" at bounding box center [450, 17] width 72 height 21
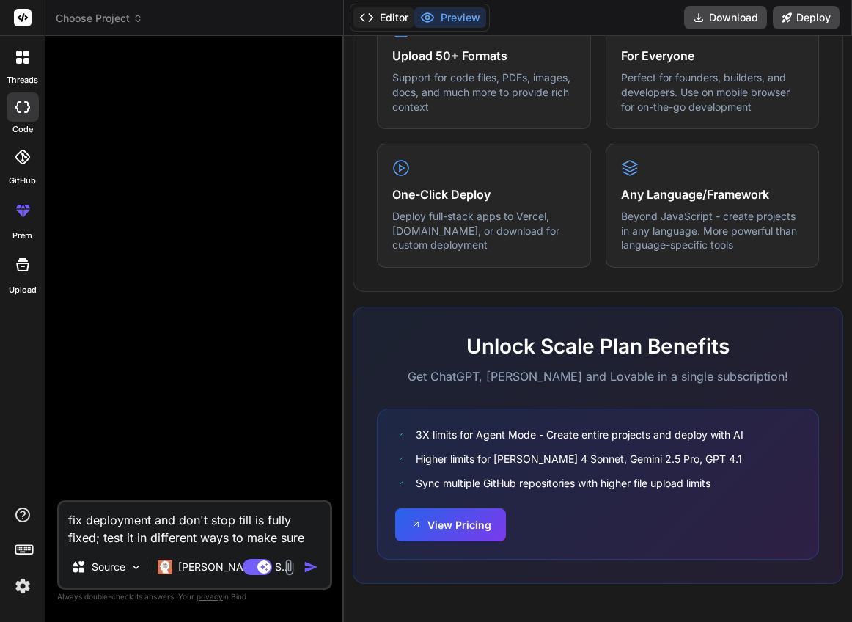
click at [397, 22] on button "Editor" at bounding box center [383, 17] width 61 height 21
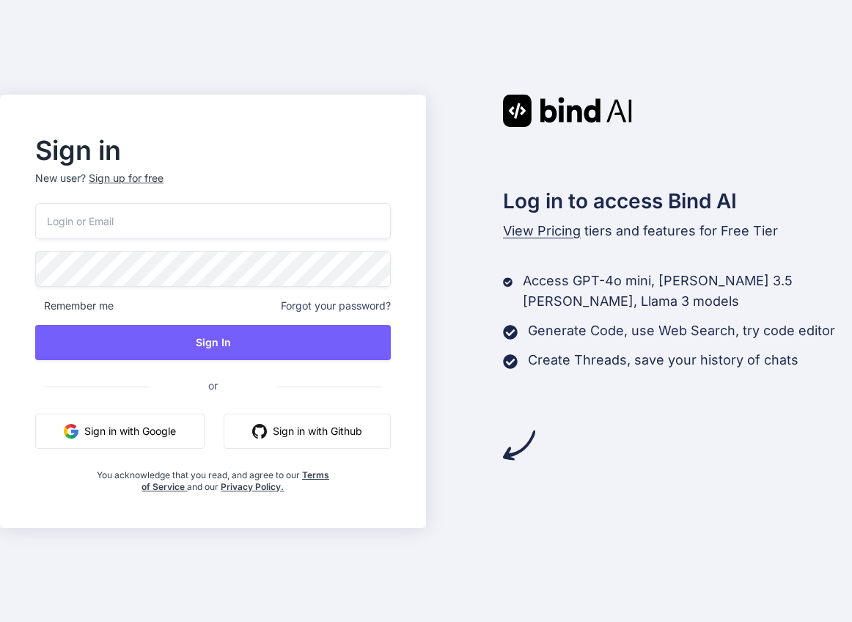
click at [168, 426] on button "Sign in with Google" at bounding box center [119, 430] width 169 height 35
